Goal: Information Seeking & Learning: Find specific fact

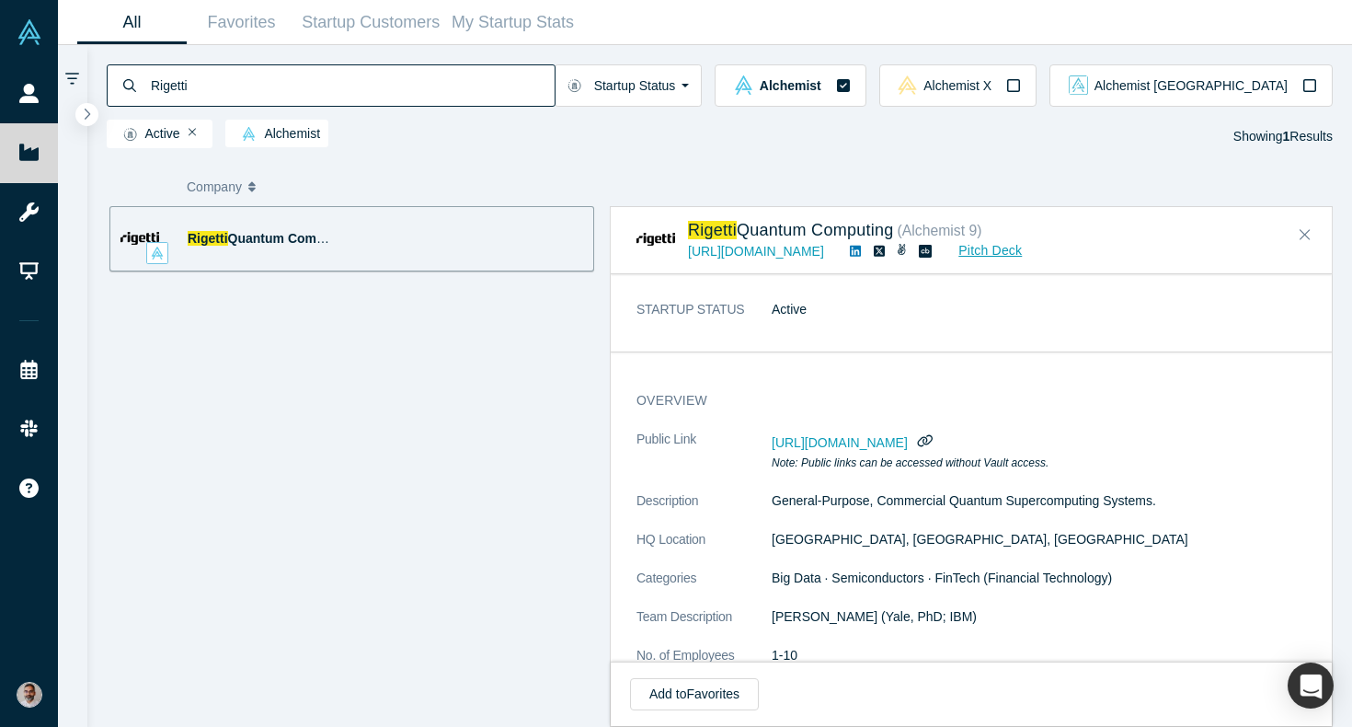
scroll to position [1553, 0]
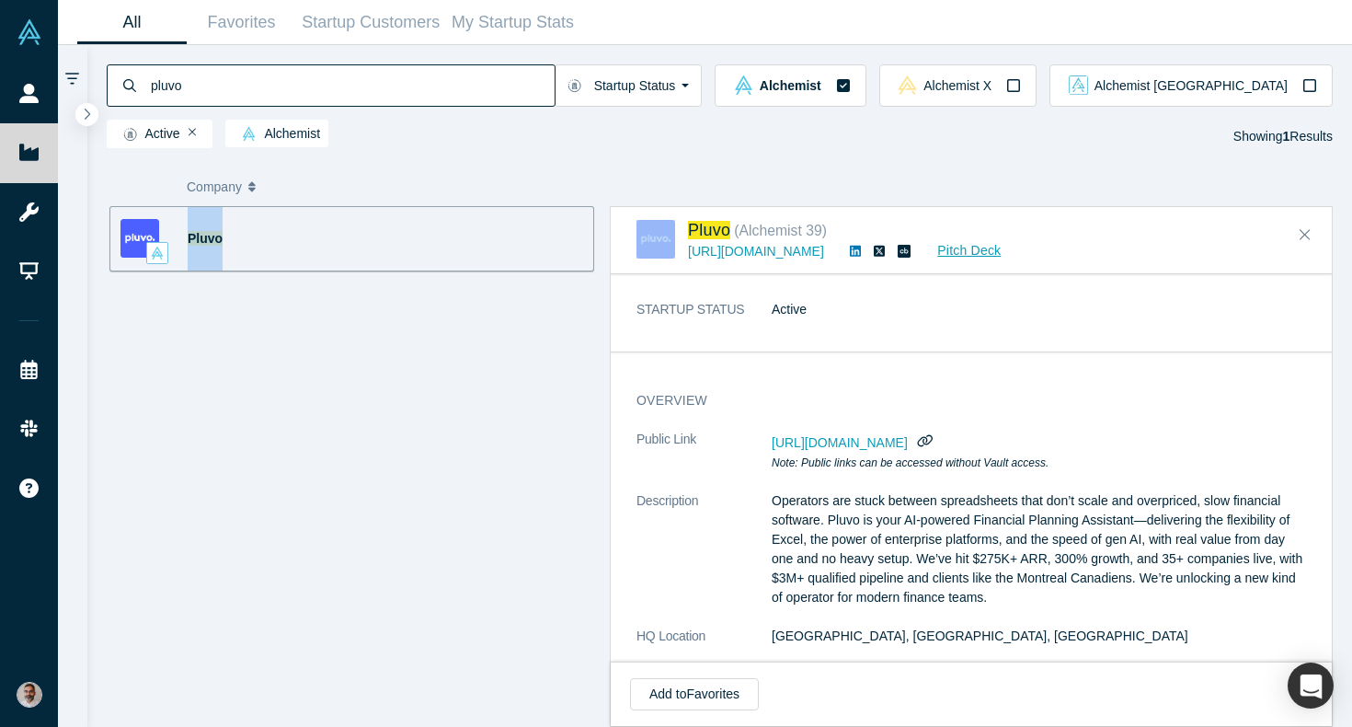
scroll to position [212, 0]
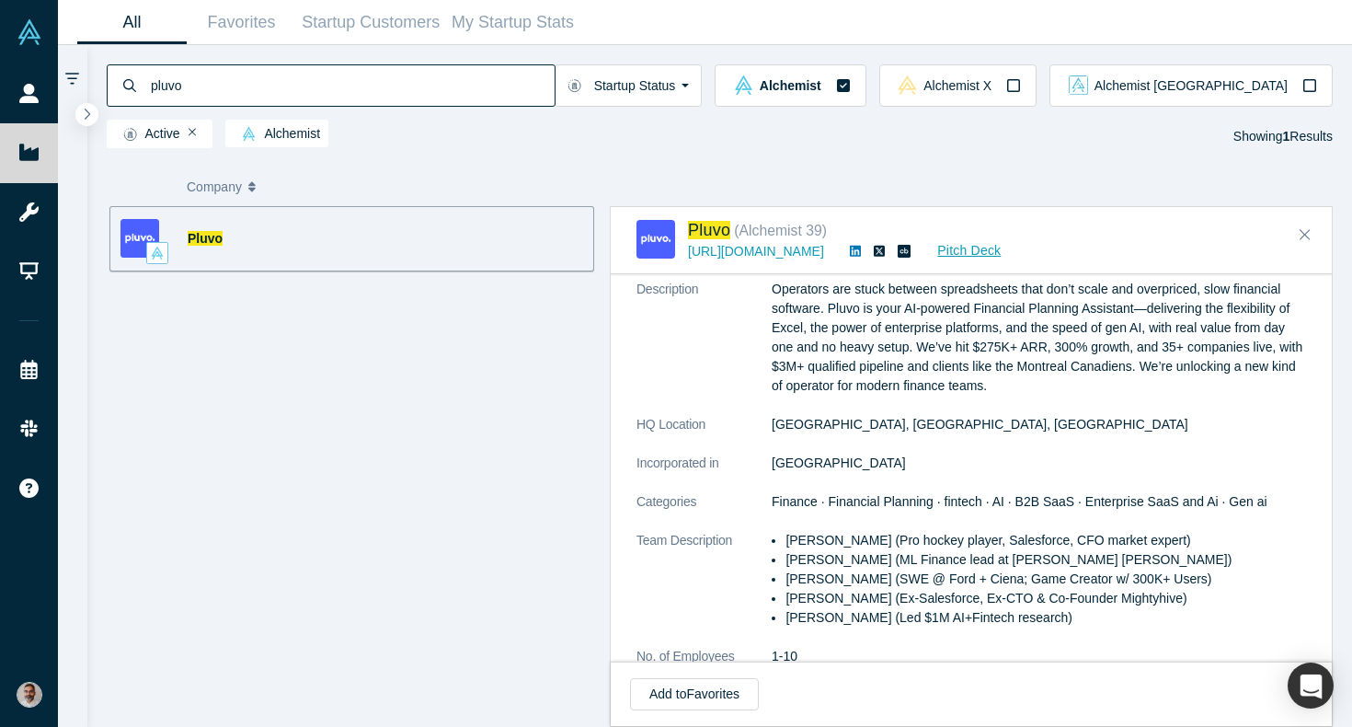
click at [233, 83] on input "pluvo" at bounding box center [352, 84] width 406 height 43
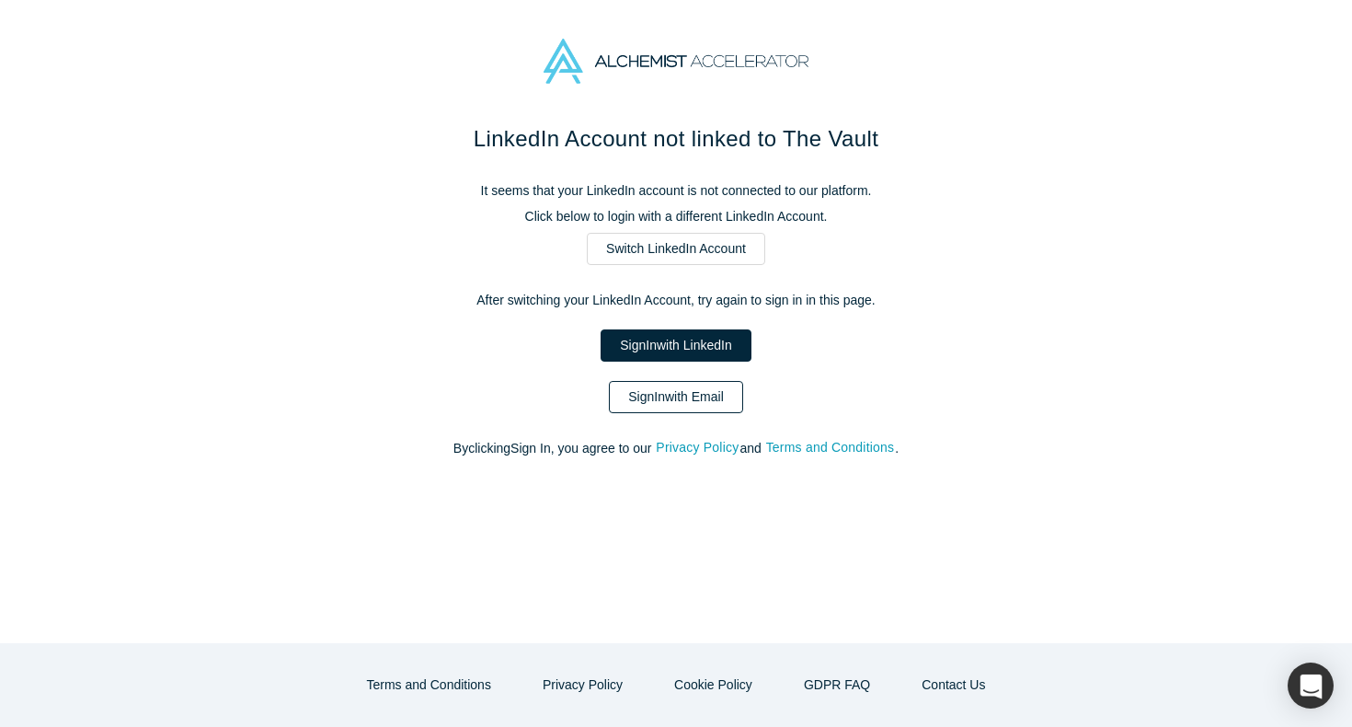
click at [670, 401] on link "Sign In with Email" at bounding box center [676, 397] width 134 height 32
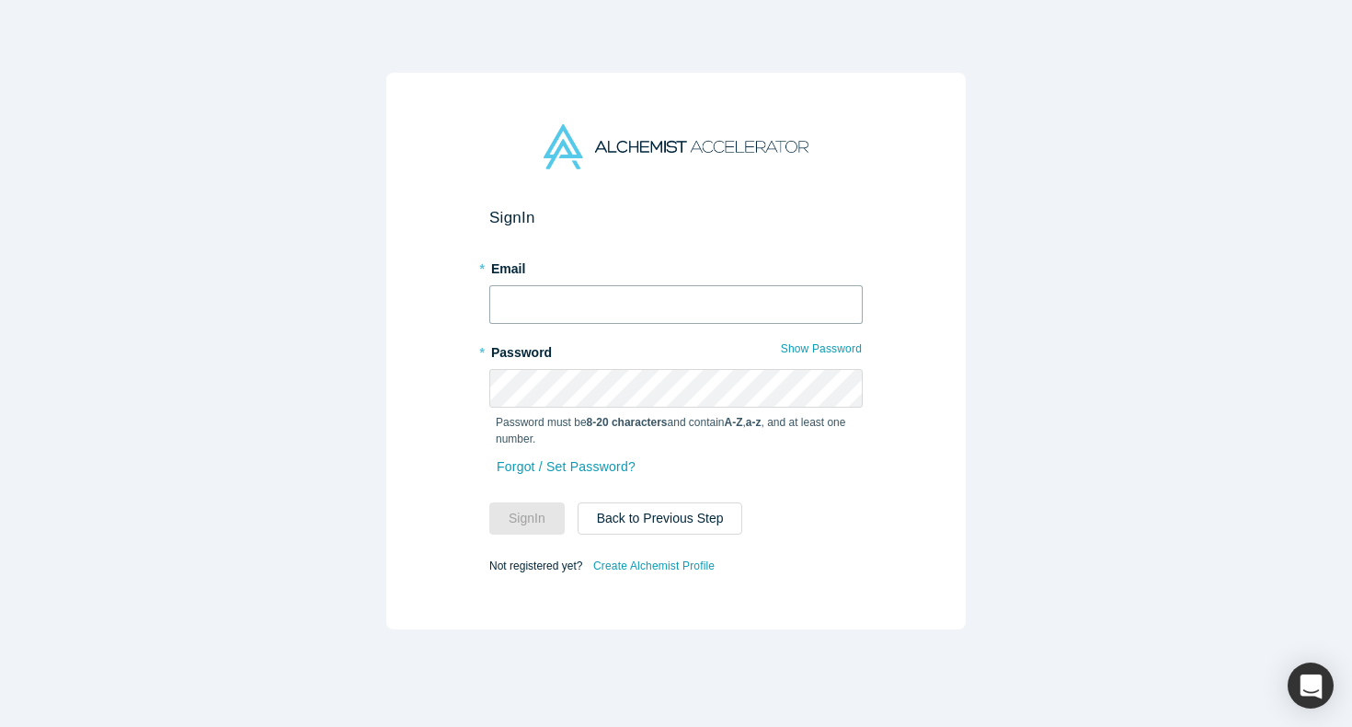
click at [612, 317] on input "text" at bounding box center [675, 304] width 373 height 39
type input "[EMAIL_ADDRESS][DOMAIN_NAME]"
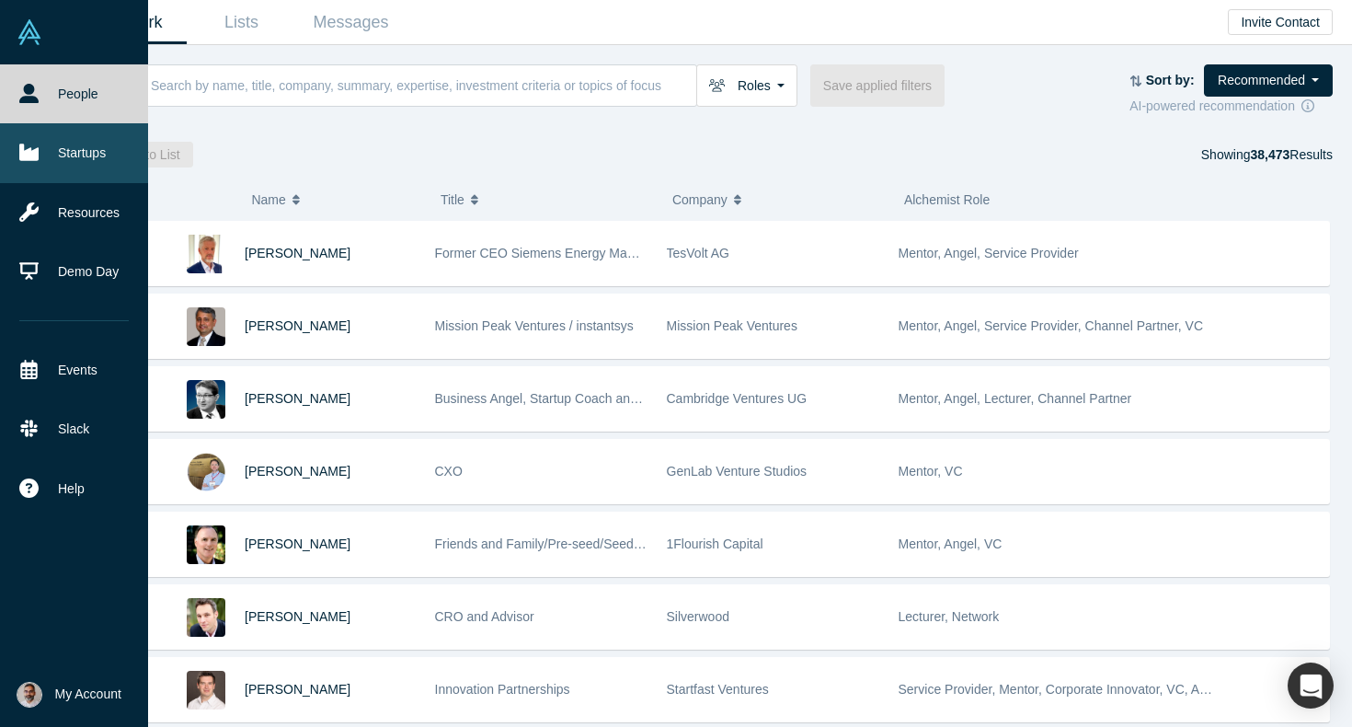
click at [41, 166] on link "Startups" at bounding box center [74, 152] width 148 height 59
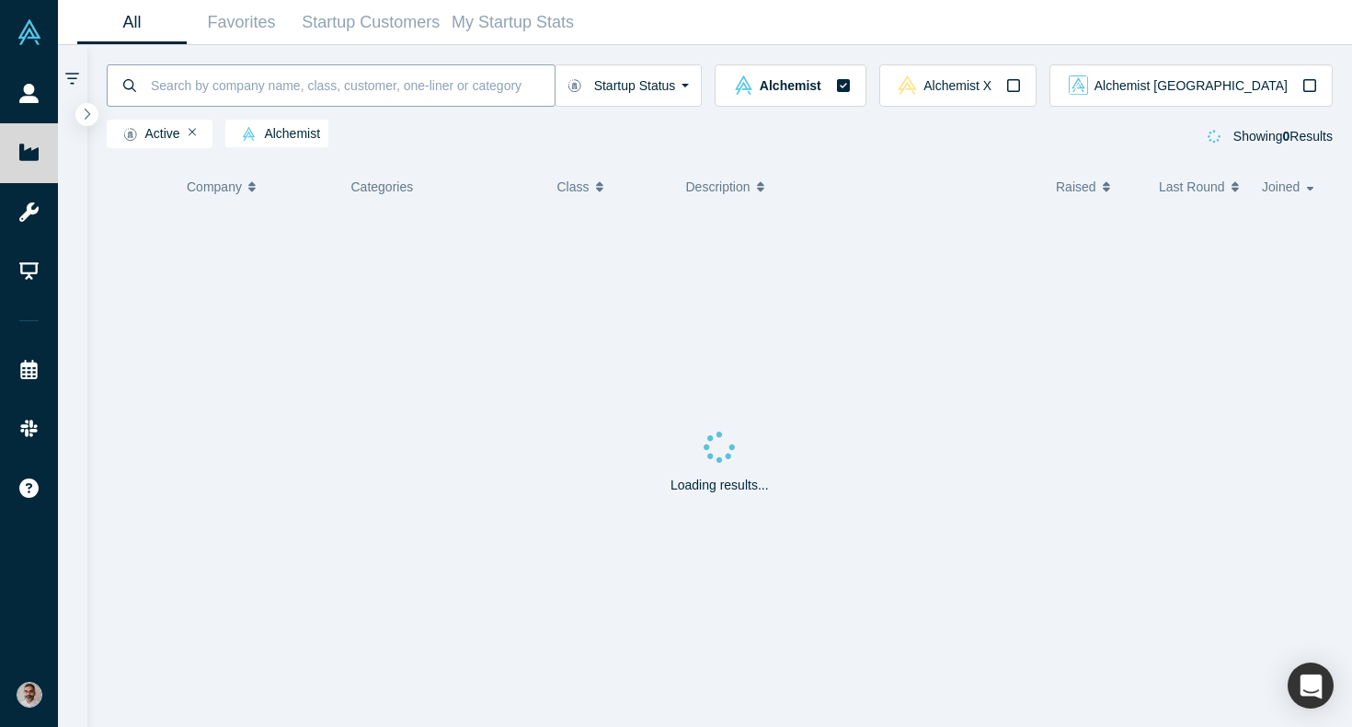
click at [253, 90] on input at bounding box center [352, 84] width 406 height 43
type input "mighty hive"
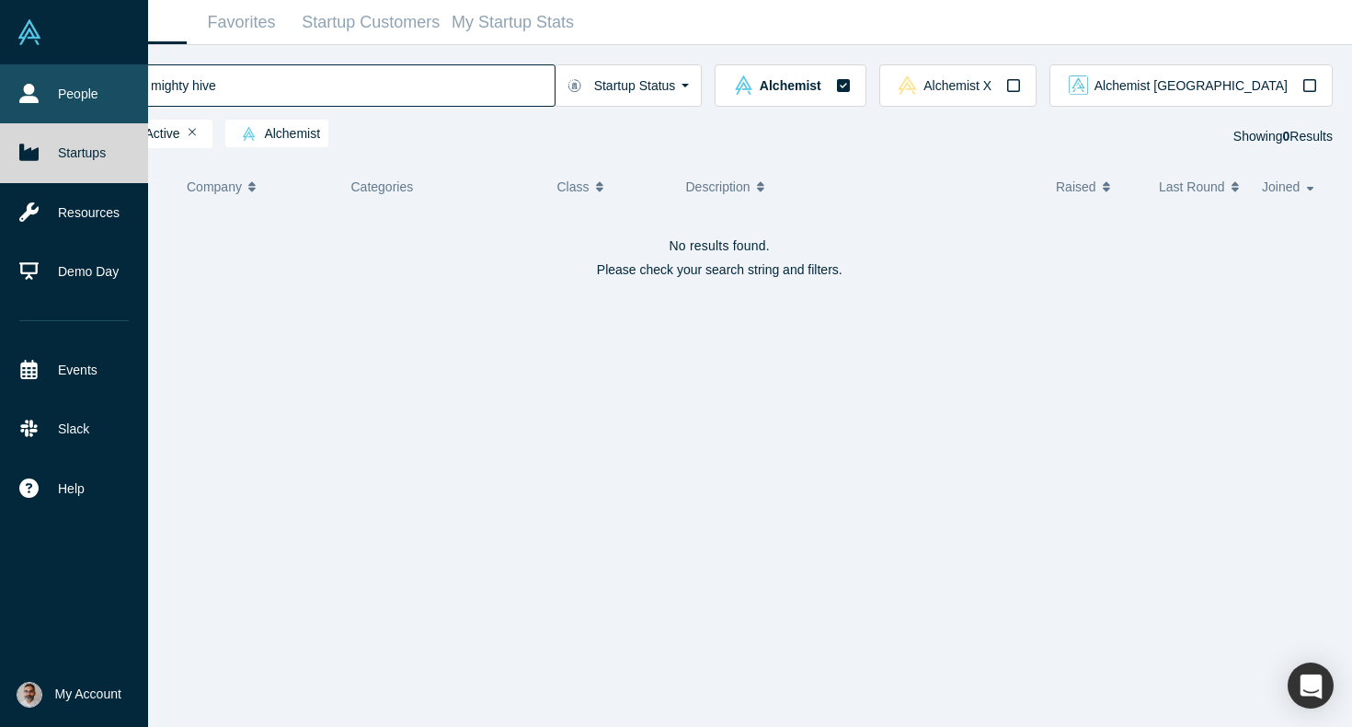
click at [64, 109] on link "People" at bounding box center [74, 93] width 148 height 59
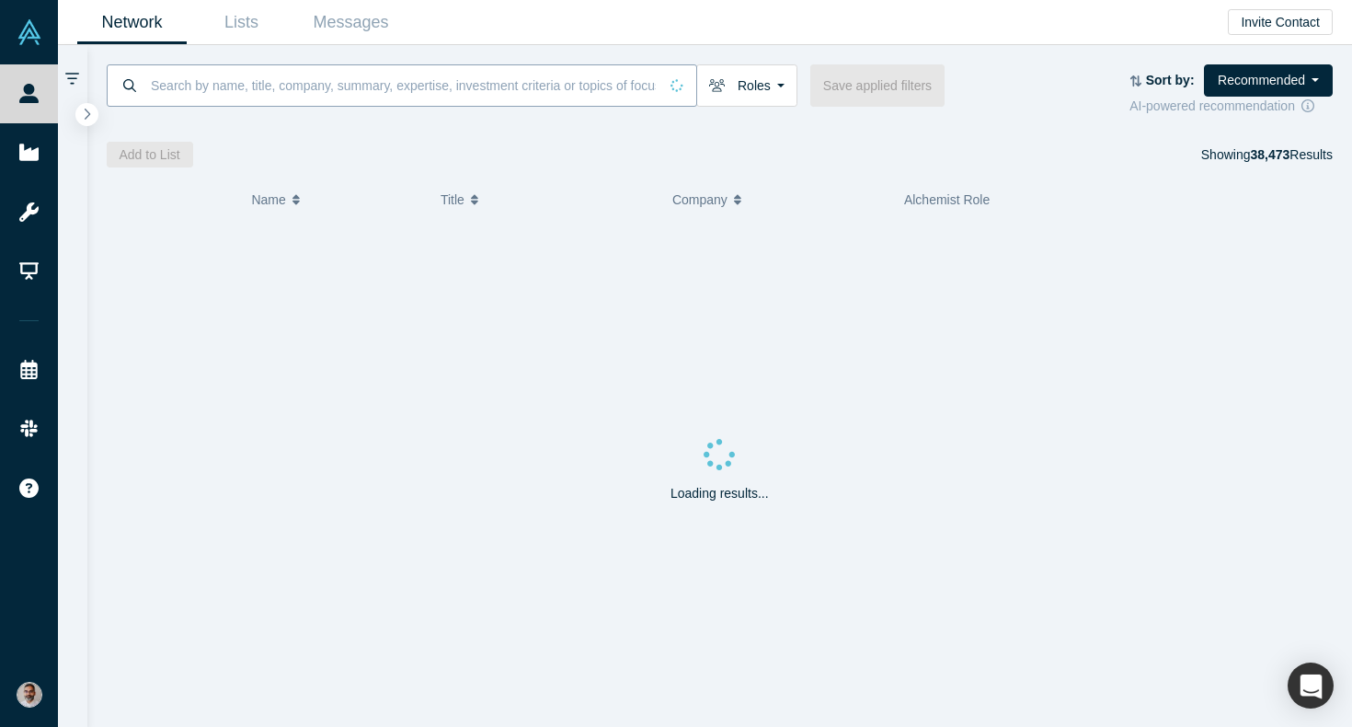
click at [246, 86] on input at bounding box center [403, 84] width 509 height 43
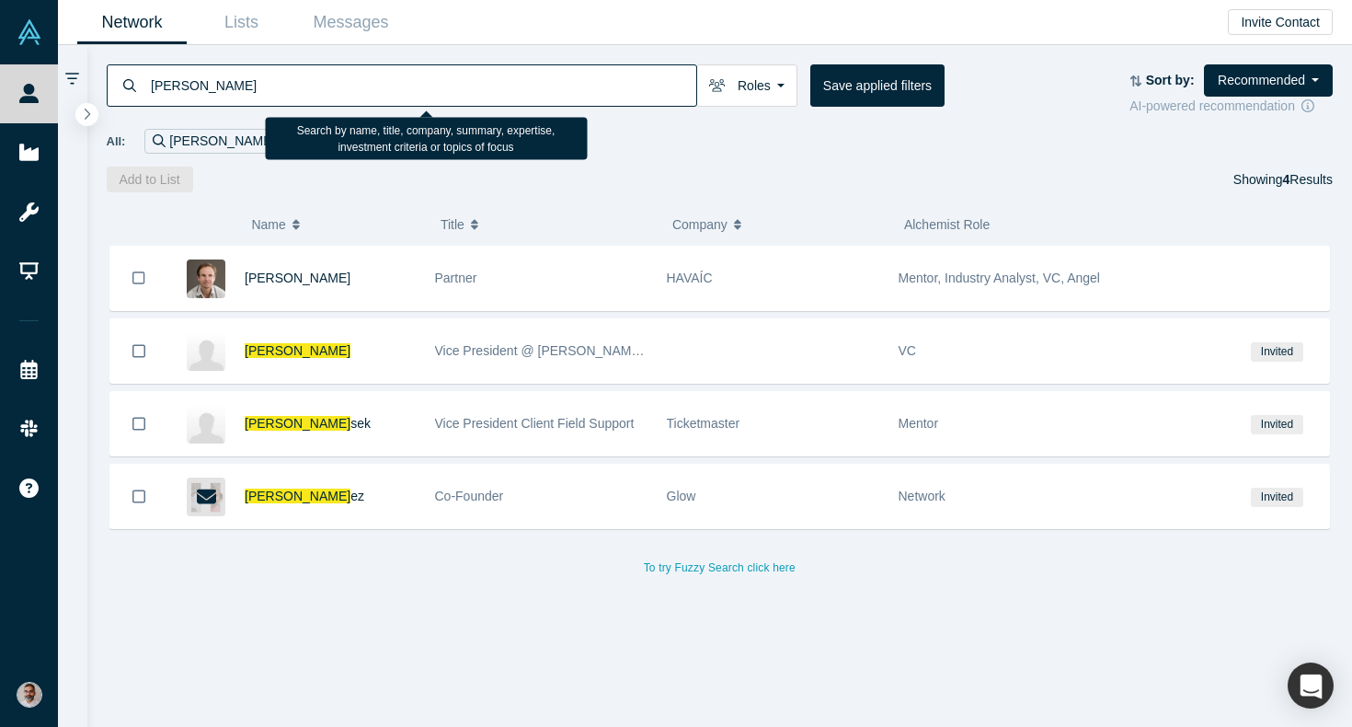
click at [182, 89] on input "chris martin" at bounding box center [422, 84] width 547 height 43
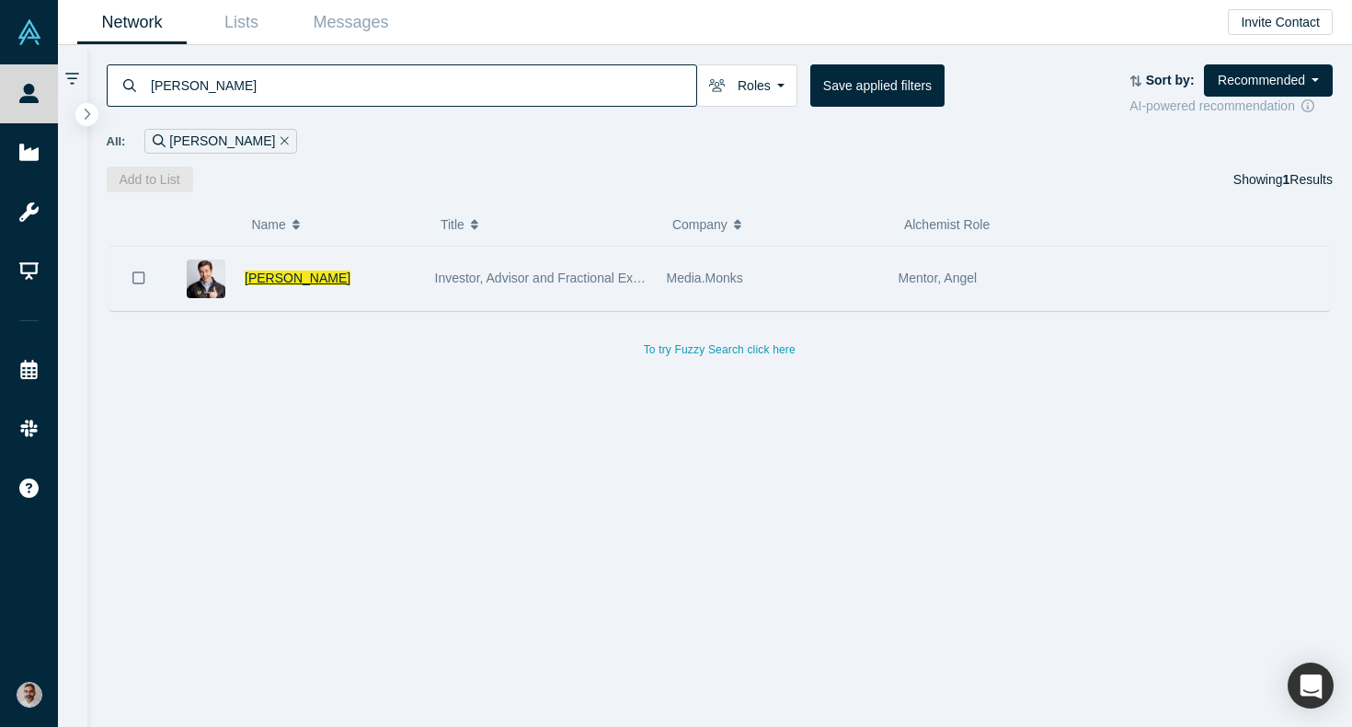
type input "christopher martin"
click at [279, 281] on span "Christopher Martin" at bounding box center [298, 277] width 106 height 15
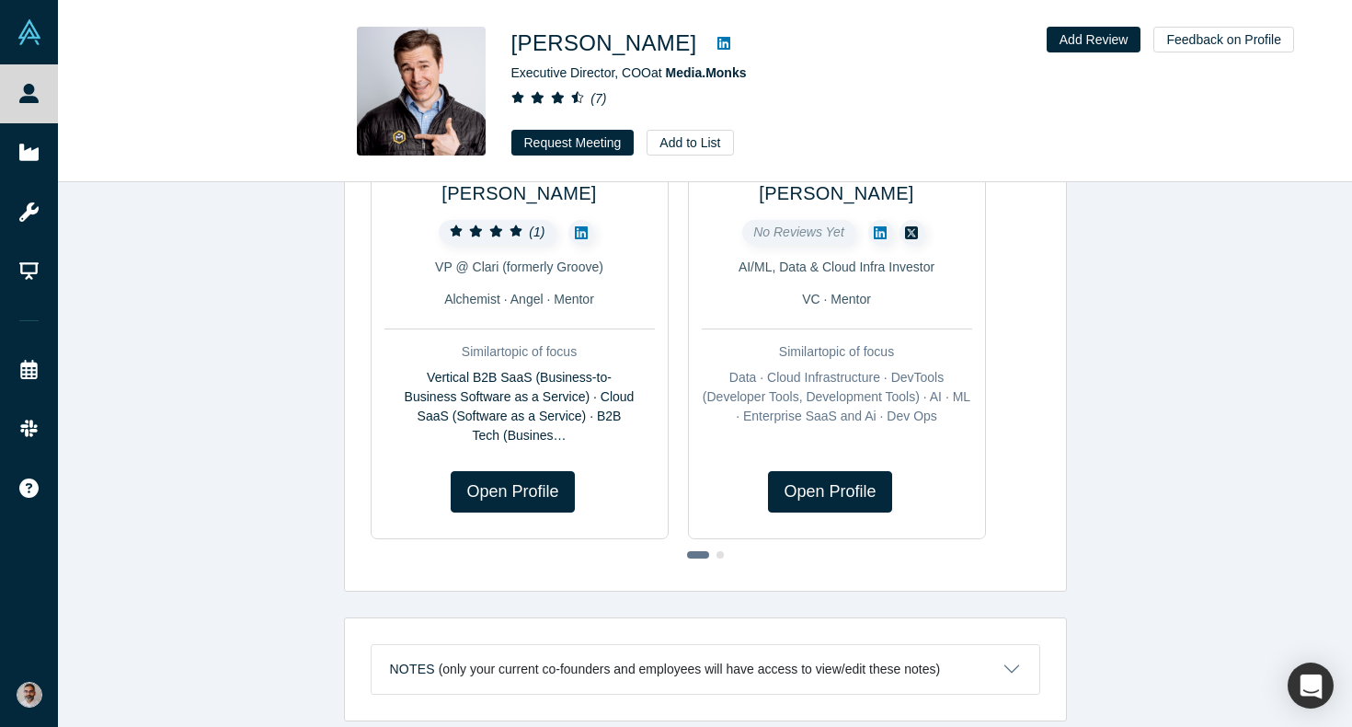
scroll to position [980, 0]
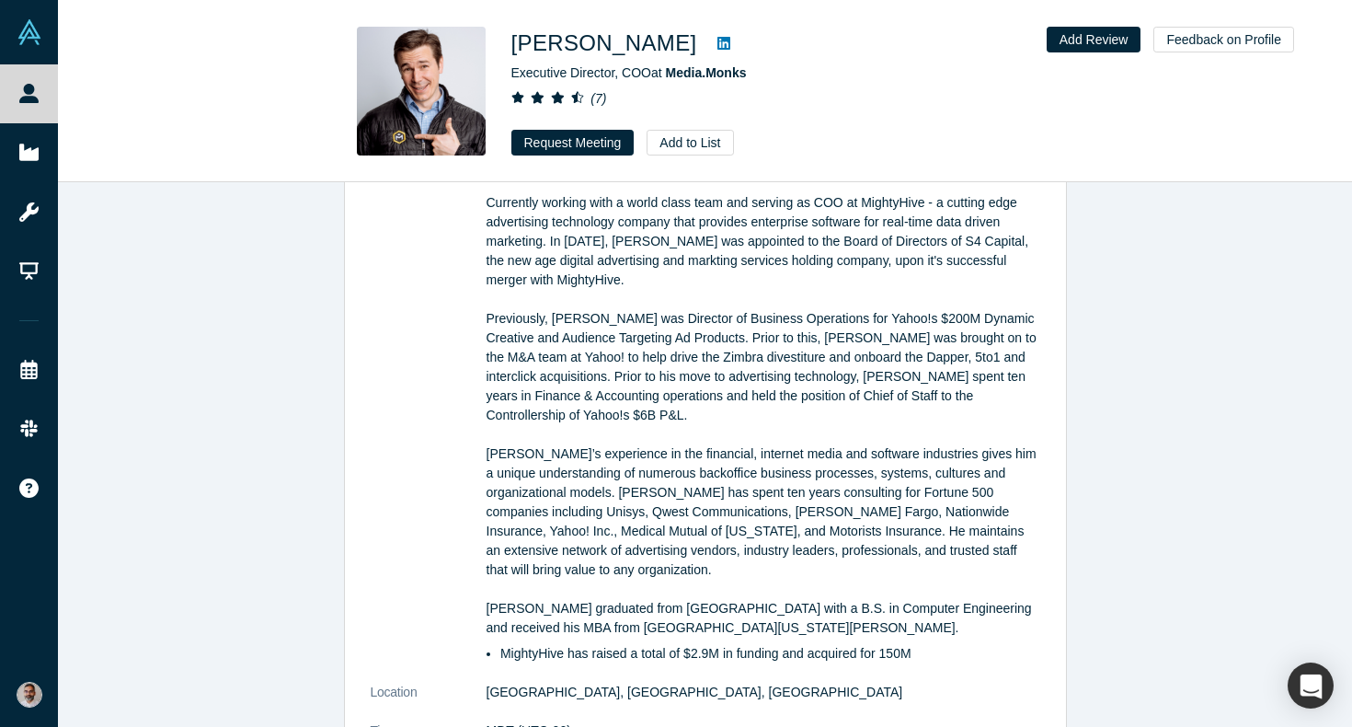
click at [899, 192] on p "Christopher has built a career of leading successful Global Operations and Clie…" at bounding box center [764, 386] width 554 height 502
click at [899, 200] on span "Currently working with a world class team and serving as COO at MightyHive - a …" at bounding box center [758, 241] width 543 height 92
copy span "MightyHive"
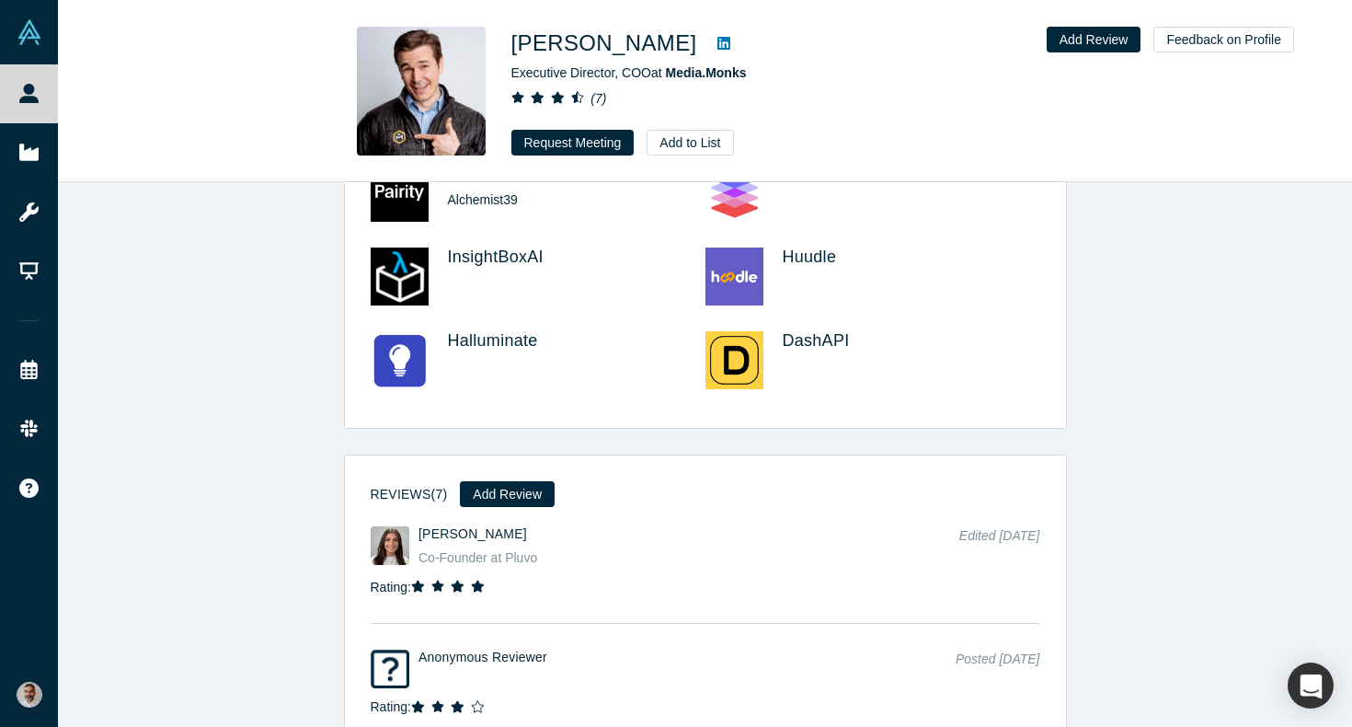
scroll to position [3722, 0]
